Goal: Navigation & Orientation: Find specific page/section

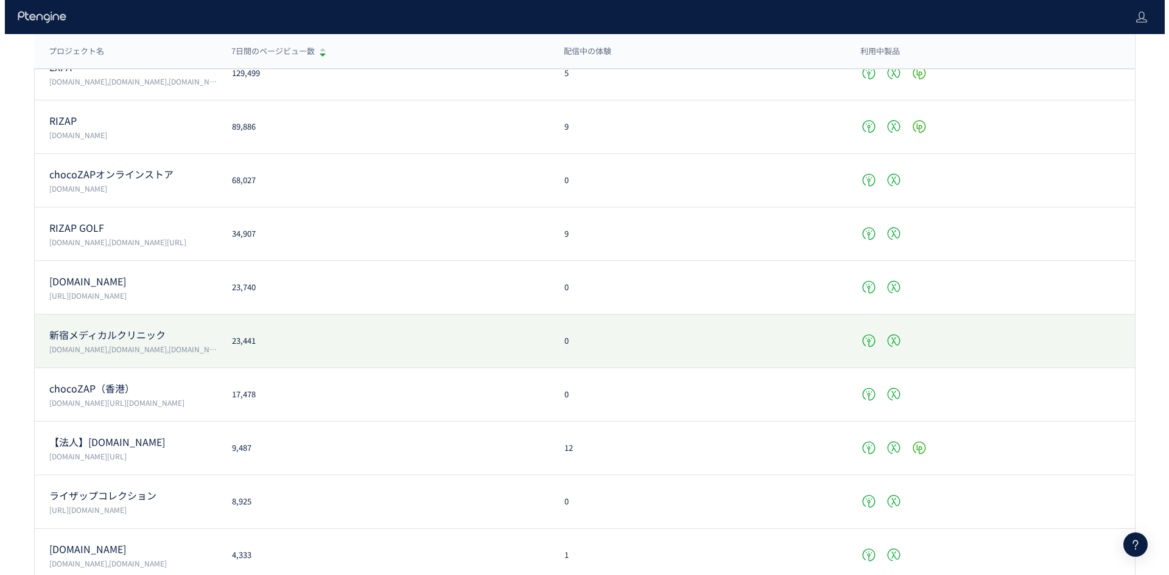
scroll to position [183, 0]
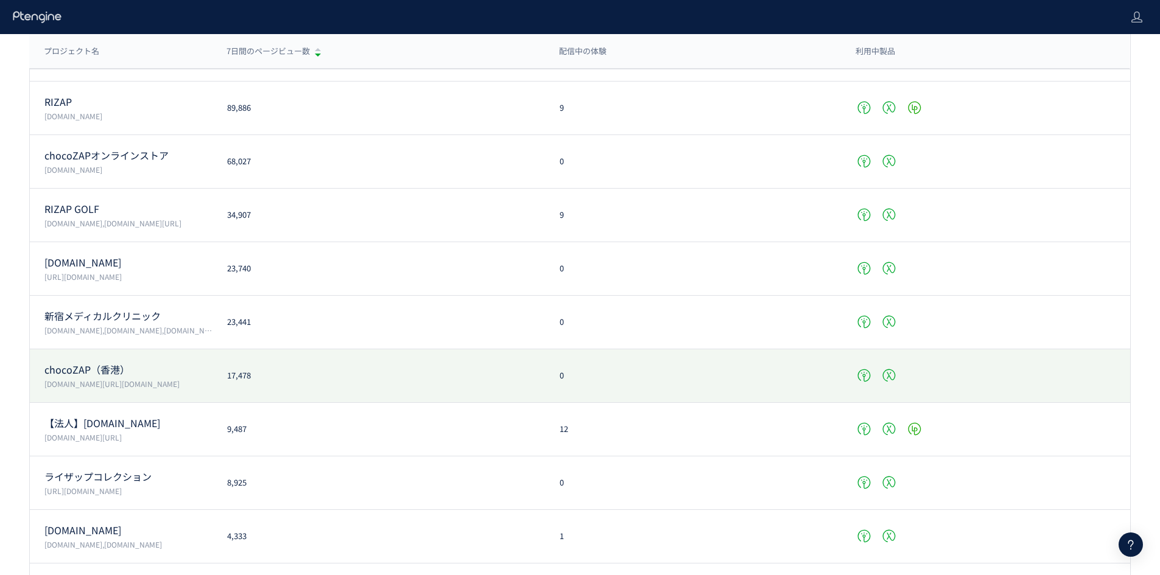
click at [307, 378] on div "17,478" at bounding box center [378, 376] width 332 height 12
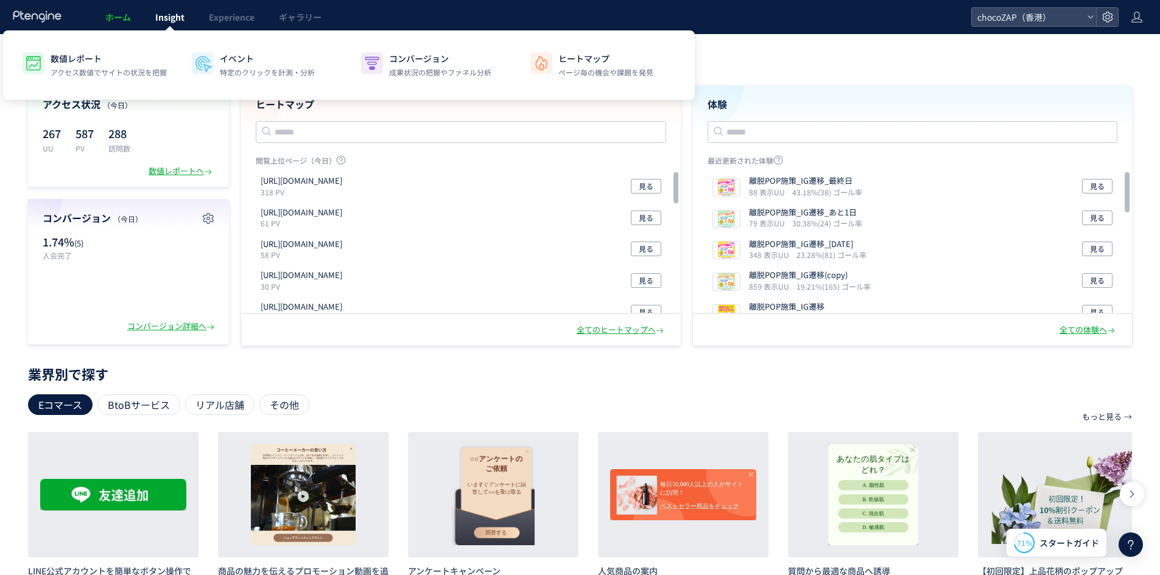
click at [177, 24] on link "Insight" at bounding box center [170, 17] width 54 height 34
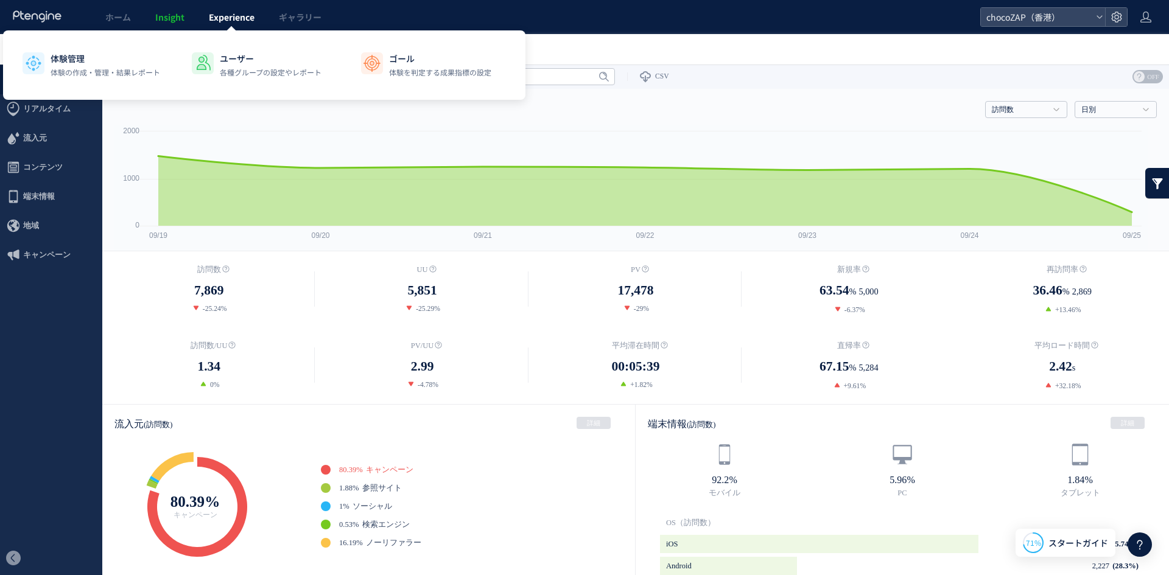
click at [239, 21] on span "Experience" at bounding box center [232, 17] width 46 height 12
